Goal: Task Accomplishment & Management: Manage account settings

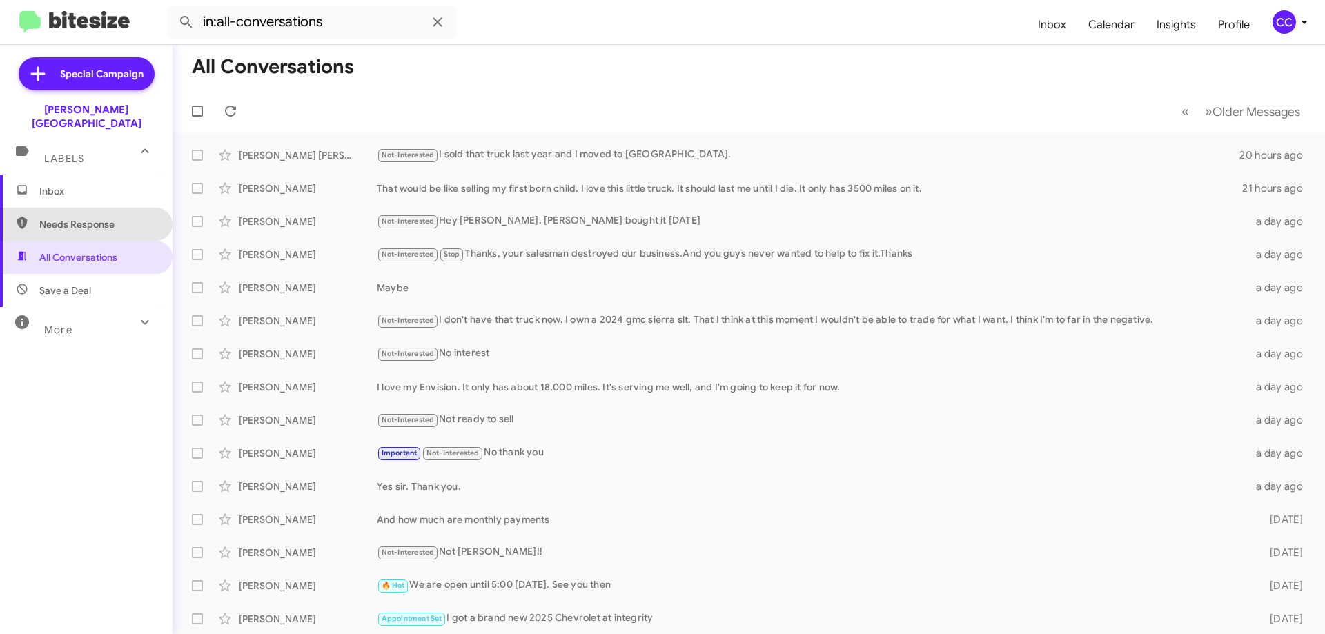
click at [86, 208] on span "Needs Response" at bounding box center [86, 224] width 173 height 33
type input "in:needs-response"
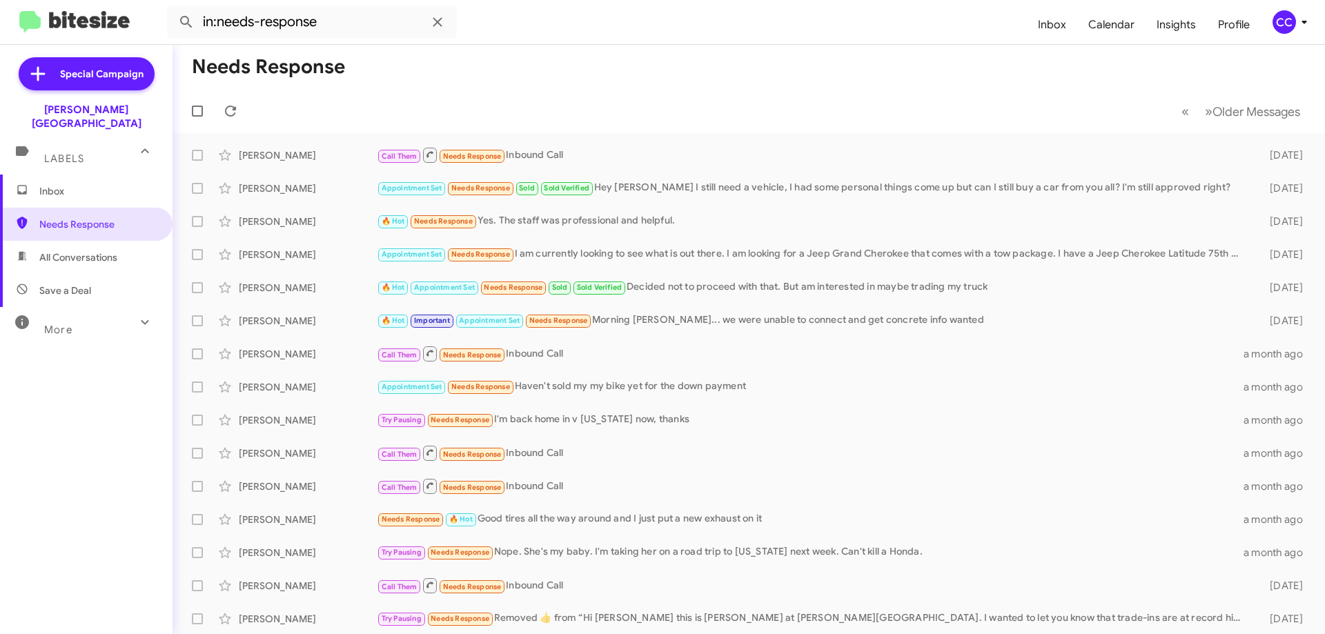
click at [44, 184] on span "Inbox" at bounding box center [97, 191] width 117 height 14
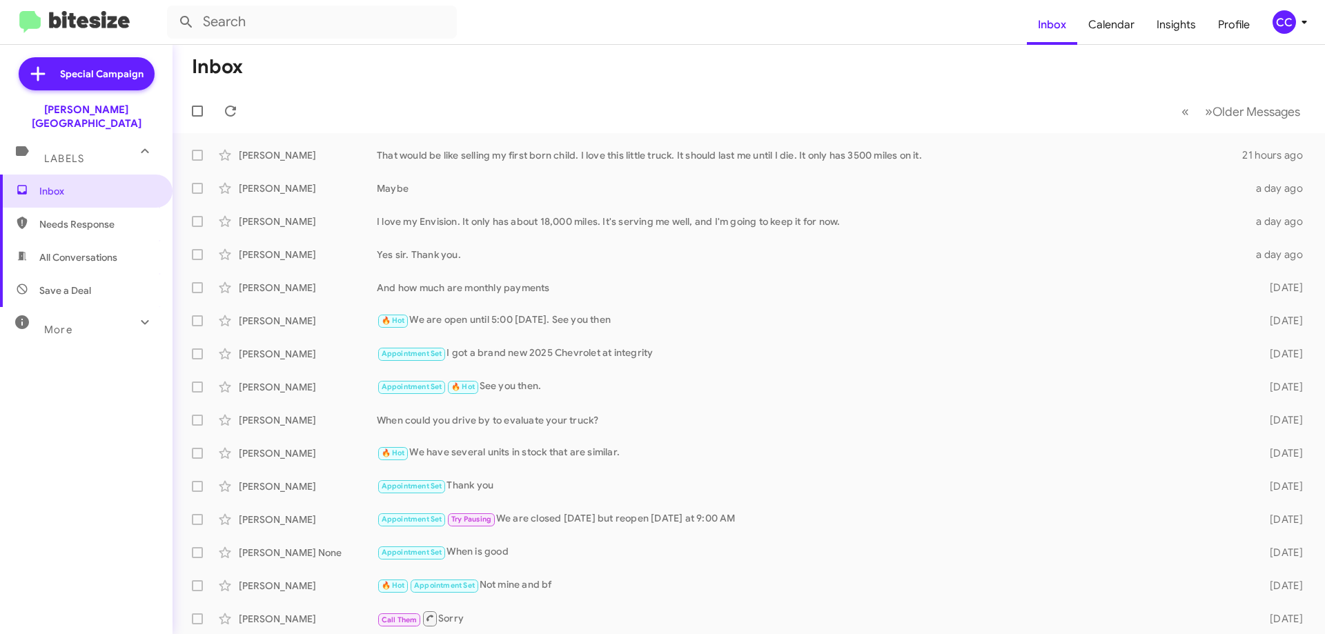
click at [55, 251] on span "All Conversations" at bounding box center [78, 258] width 78 height 14
type input "in:all-conversations"
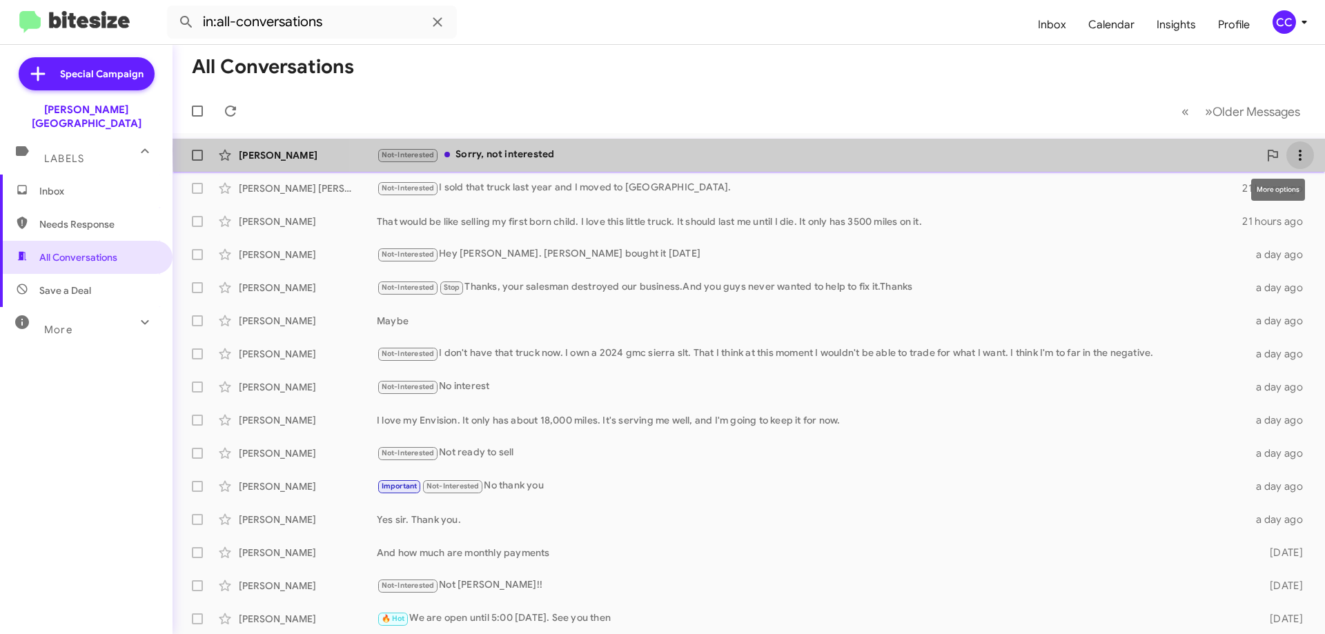
click at [1299, 150] on span at bounding box center [1301, 155] width 28 height 17
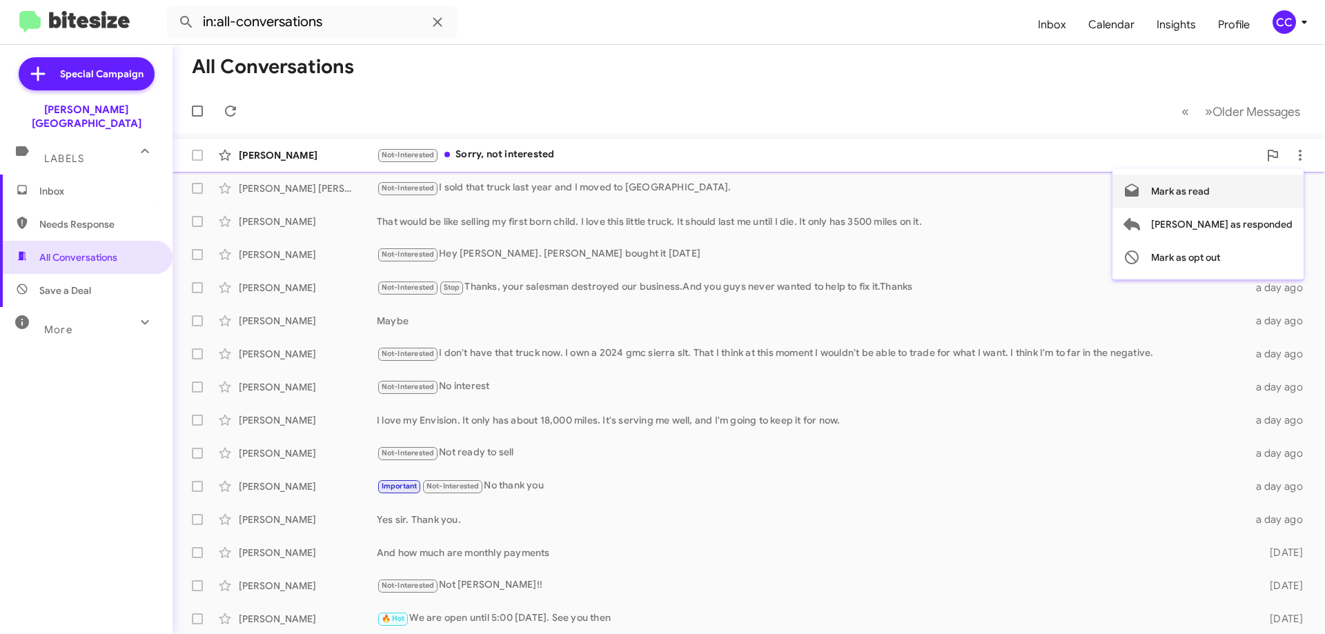
click at [1210, 184] on span "Mark as read" at bounding box center [1181, 191] width 59 height 33
